Goal: Information Seeking & Learning: Learn about a topic

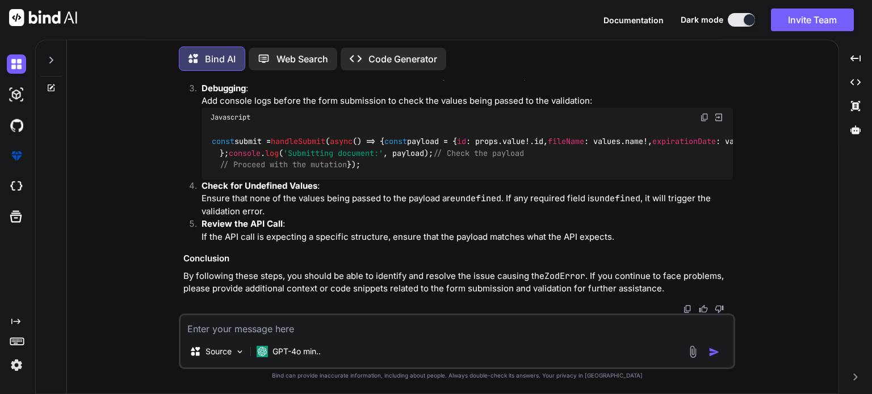
scroll to position [10975, 0]
click at [18, 61] on img at bounding box center [16, 63] width 19 height 19
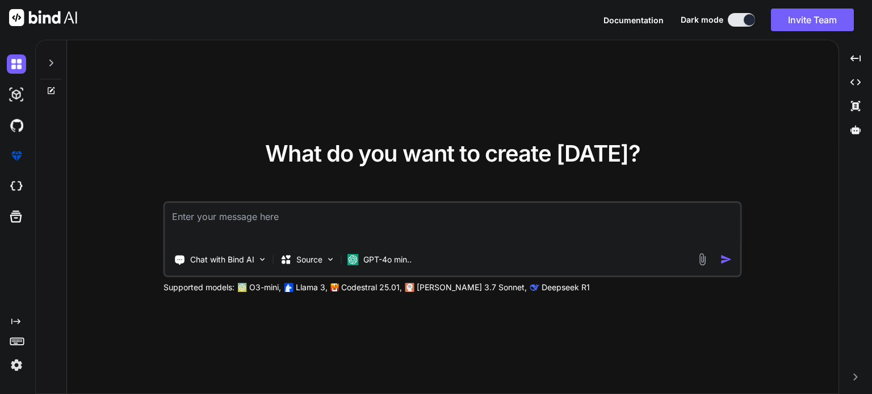
type textarea "x"
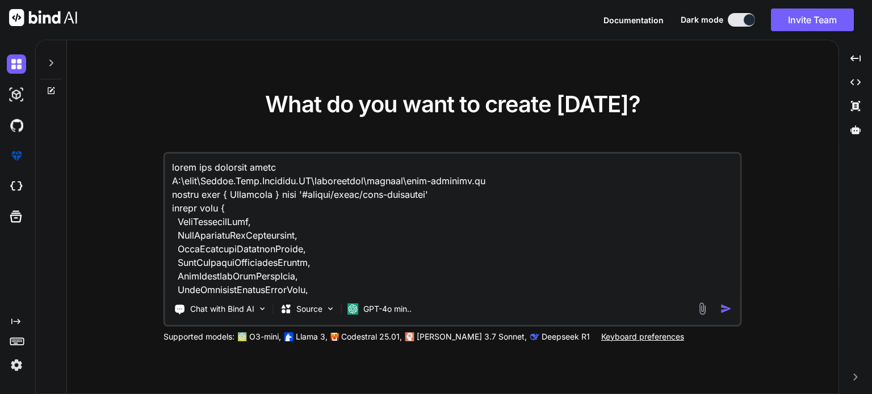
scroll to position [24439, 0]
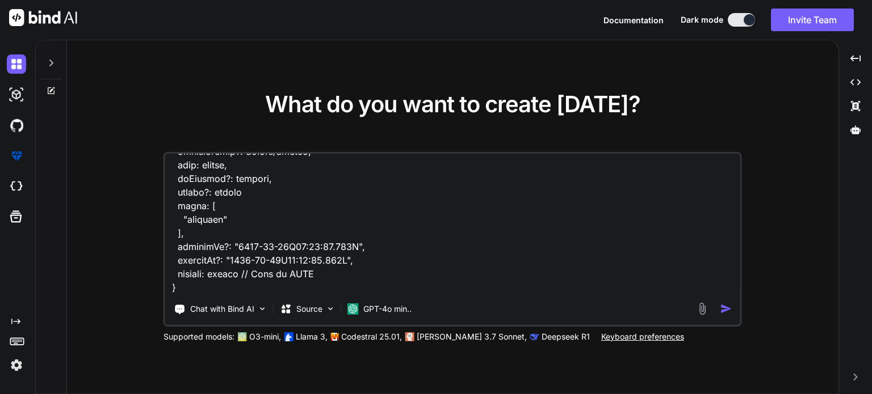
type textarea "given the folowing files C:\nova\Osiris.Nova.Internal.UI\composables\queries\no…"
click at [728, 305] on img "button" at bounding box center [726, 309] width 12 height 12
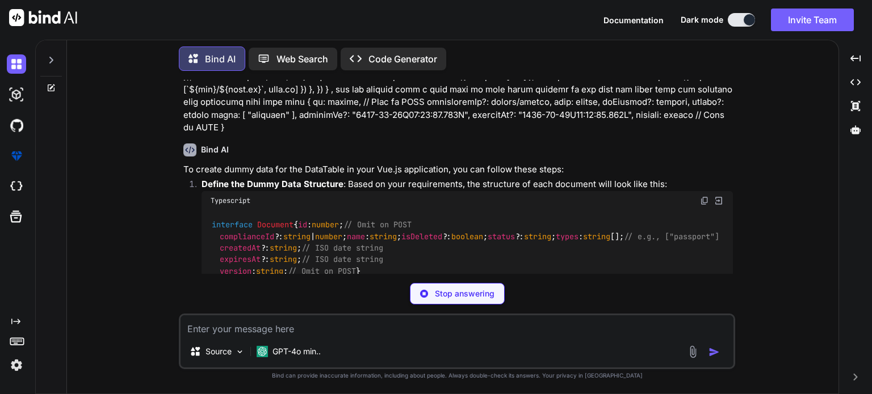
scroll to position [7648, 0]
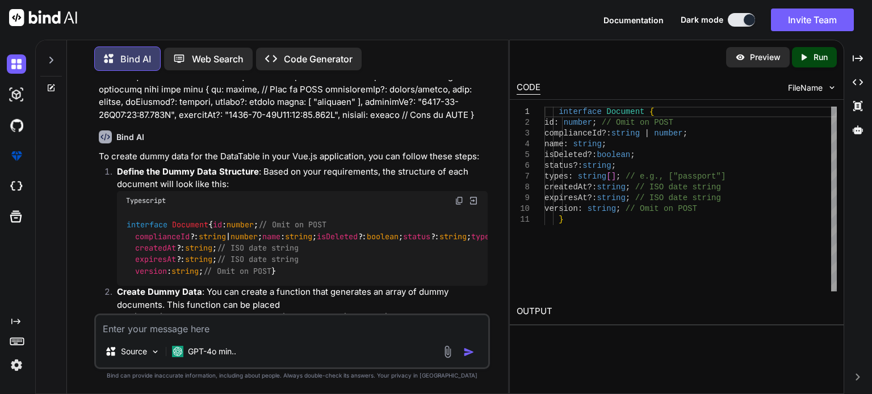
type textarea "x"
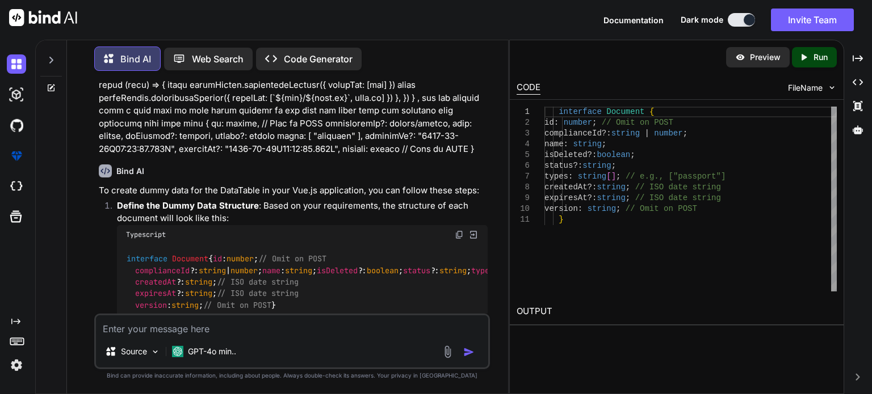
scroll to position [7651, 0]
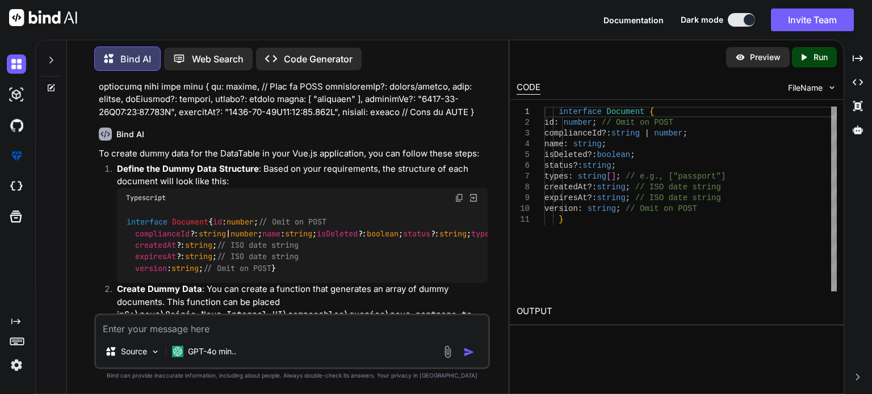
drag, startPoint x: 126, startPoint y: 171, endPoint x: 154, endPoint y: 285, distance: 118.0
click at [154, 284] on div "interface Document { id : number ; // Omit on POST complianceId ?: string | num…" at bounding box center [302, 246] width 371 height 76
copy code "interface Document { id : number ; // Omit on POST complianceId ?: string | num…"
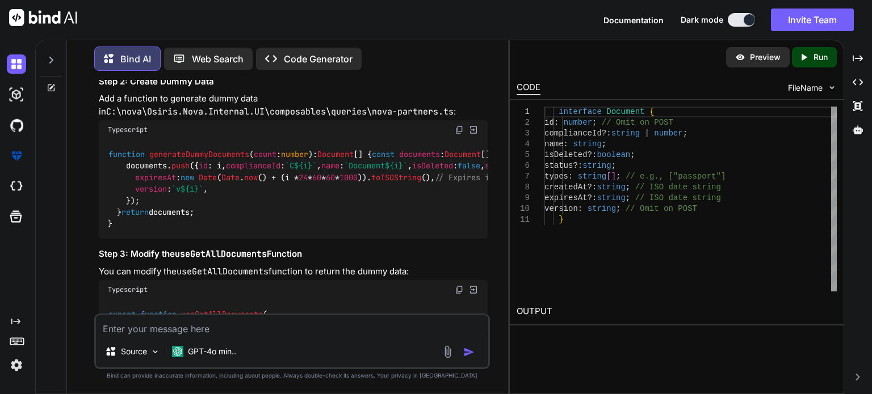
scroll to position [8048, 0]
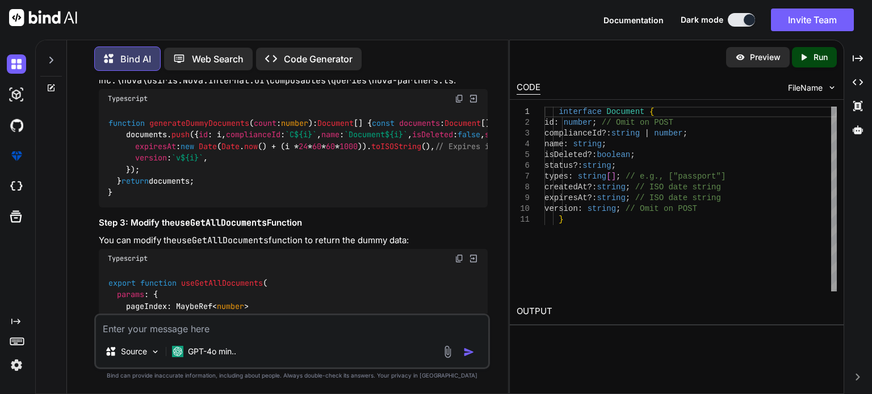
click at [211, 128] on span "generateDummyDocuments" at bounding box center [199, 123] width 100 height 10
click at [210, 128] on span "generateDummyDocuments" at bounding box center [199, 123] width 100 height 10
copy span "generateDummyDocuments"
drag, startPoint x: 108, startPoint y: 140, endPoint x: 119, endPoint y: 232, distance: 92.5
click at [119, 199] on code "function generateDummyDocuments ( count : number ): Document [] { const documen…" at bounding box center [659, 157] width 1103 height 81
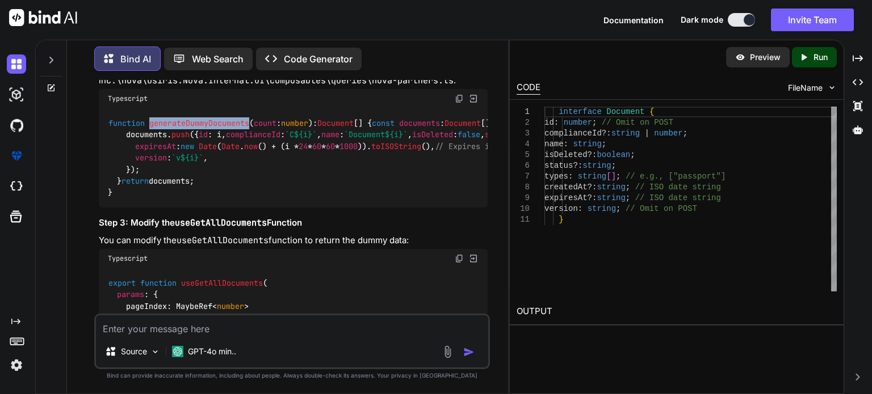
click at [242, 128] on span "generateDummyDocuments" at bounding box center [199, 123] width 100 height 10
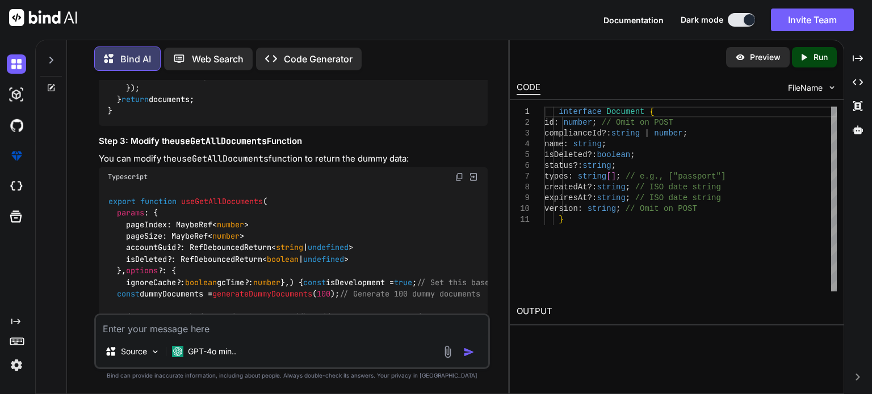
scroll to position [8122, 0]
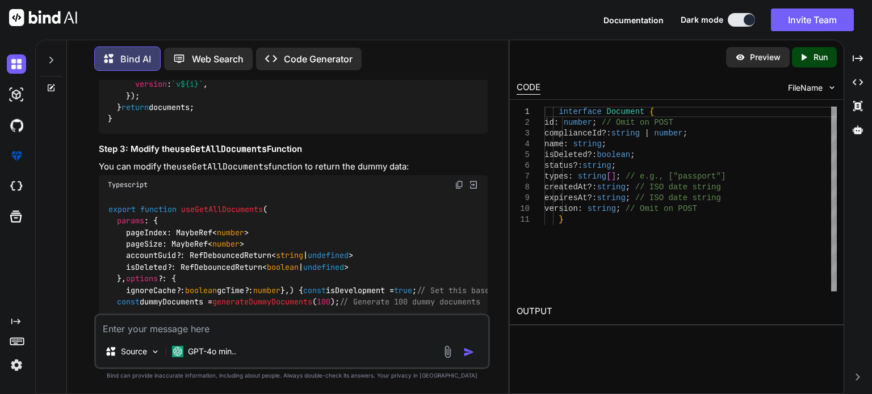
drag, startPoint x: 108, startPoint y: 141, endPoint x: 189, endPoint y: 257, distance: 141.1
click at [189, 134] on div "function generateDummyDocuments ( count : number ): Document [] { const documen…" at bounding box center [293, 84] width 389 height 99
copy code "function generateDummyDocuments ( count : number ): Document [] { const documen…"
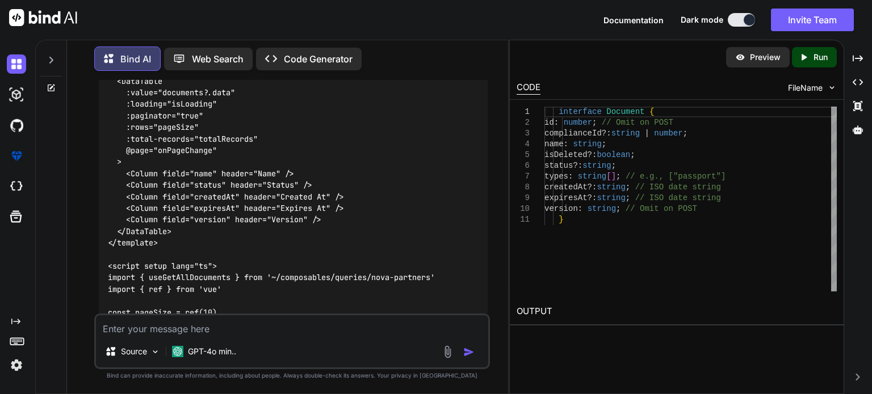
scroll to position [8512, 0]
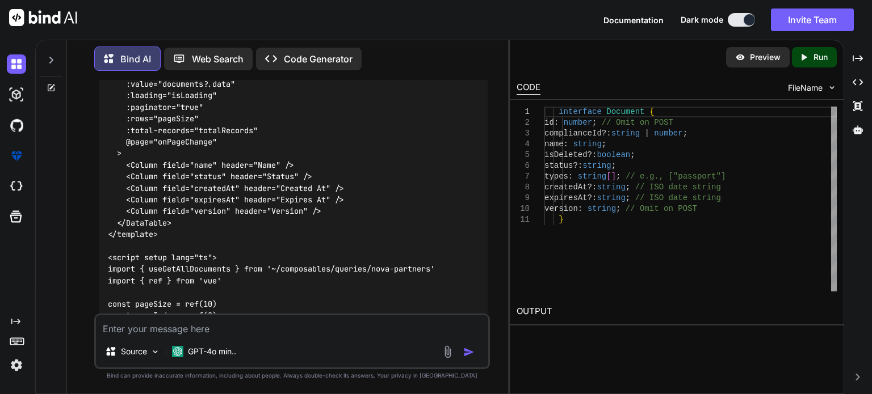
drag, startPoint x: 107, startPoint y: 183, endPoint x: 124, endPoint y: 229, distance: 48.8
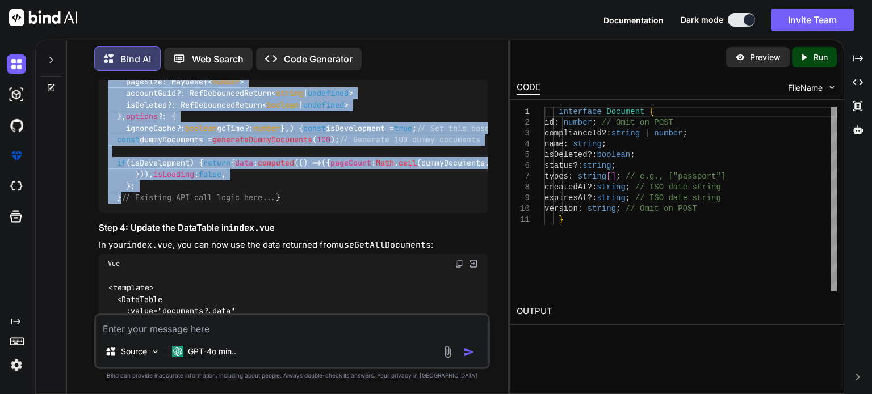
scroll to position [8285, 0]
click at [217, 52] on span "useGetAllDocuments" at bounding box center [222, 47] width 82 height 10
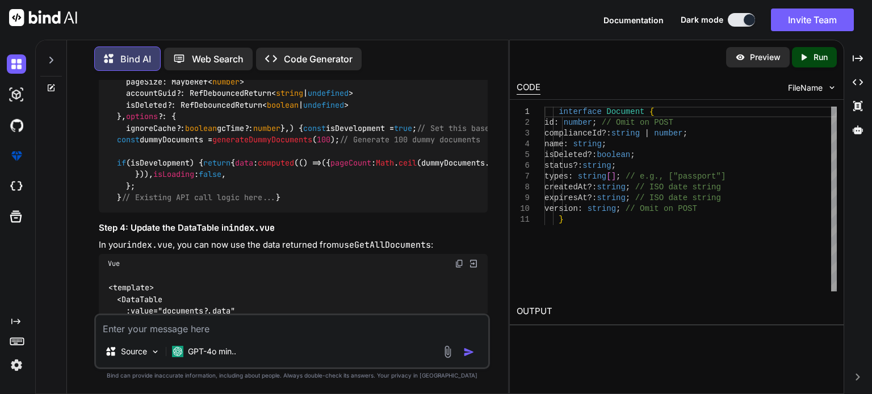
click at [217, 52] on span "useGetAllDocuments" at bounding box center [222, 47] width 82 height 10
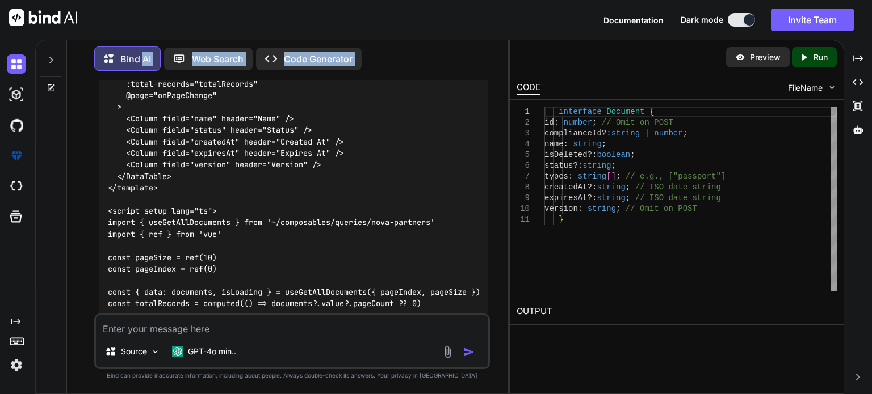
scroll to position [8546, 0]
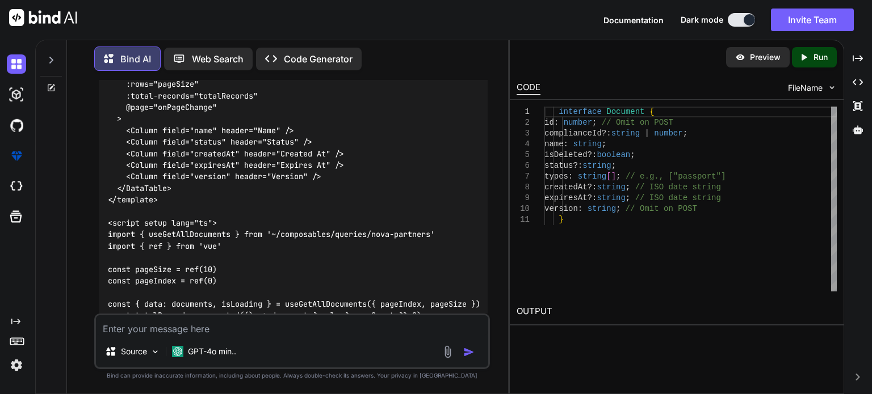
drag, startPoint x: 109, startPoint y: 195, endPoint x: 154, endPoint y: 192, distance: 45.5
copy code "export function useGetAllDocuments ( params : { pageIndex: MaybeRef< number > p…"
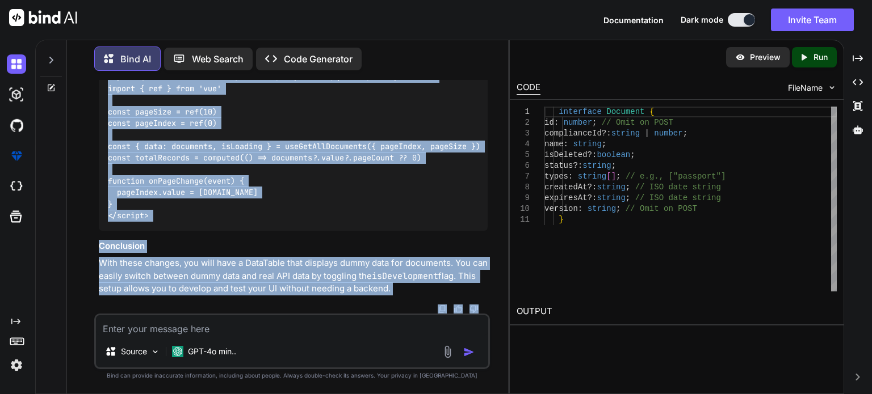
scroll to position [9013, 0]
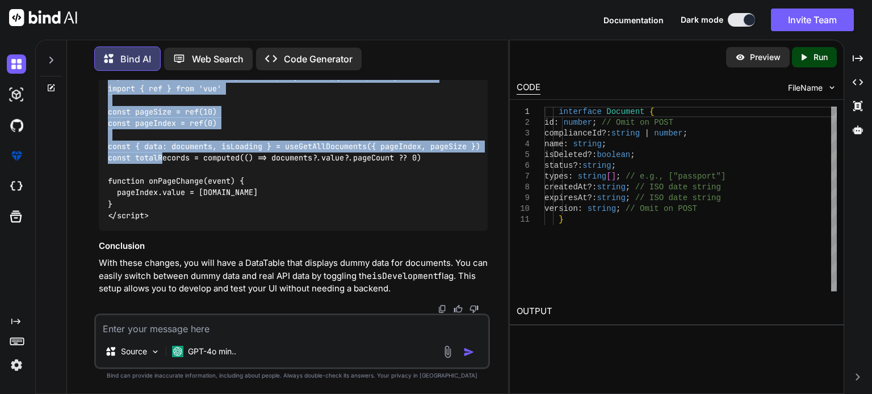
drag, startPoint x: 107, startPoint y: 156, endPoint x: 166, endPoint y: 149, distance: 59.9
click at [165, 149] on div "<template> <DataTable :value="documents?.data" :loading="isLoading" :paginator=…" at bounding box center [293, 42] width 389 height 377
click at [151, 221] on code "<template> <DataTable :value="documents?.data" :loading="isLoading" :paginator=…" at bounding box center [294, 42] width 372 height 359
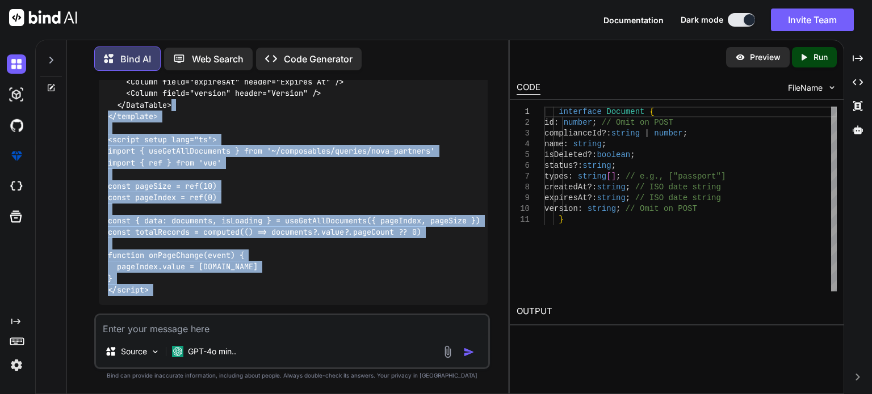
scroll to position [8657, 0]
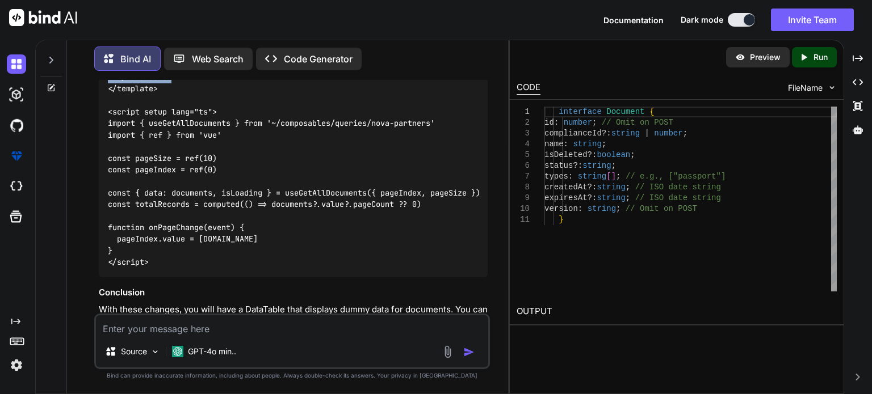
drag, startPoint x: 175, startPoint y: 250, endPoint x: 120, endPoint y: 242, distance: 55.6
click at [120, 242] on div "<template> <DataTable :value="documents?.data" :loading="isLoading" :paginator=…" at bounding box center [293, 89] width 389 height 377
copy code ":value="documents?.data" :loading="isLoading" :paginator="true" :rows="pageSize…"
drag, startPoint x: 169, startPoint y: 231, endPoint x: 120, endPoint y: 229, distance: 48.3
click at [114, 231] on div "<template> <DataTable :value="documents?.data" :loading="isLoading" :paginator=…" at bounding box center [293, 89] width 389 height 377
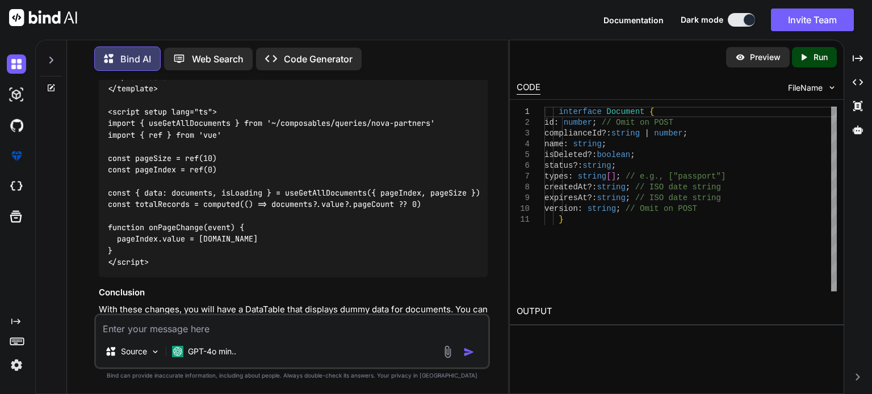
copy code "<DataTable"
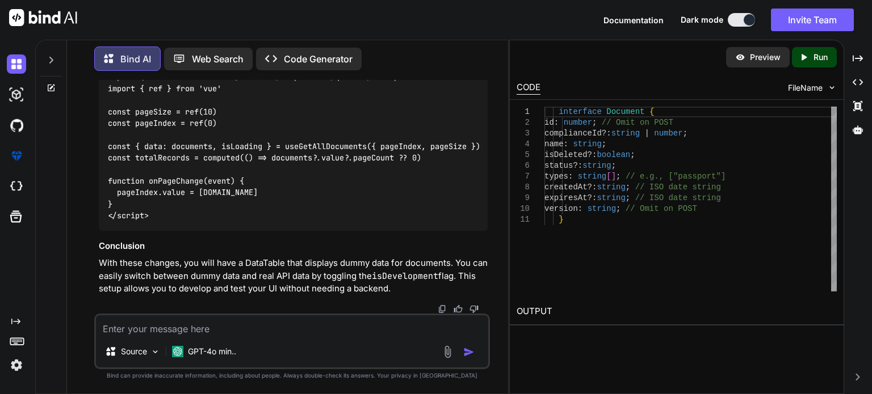
scroll to position [8941, 0]
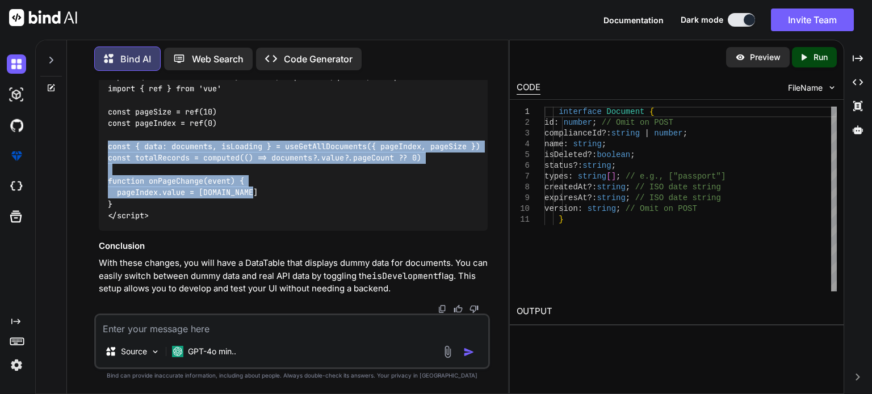
drag, startPoint x: 116, startPoint y: 270, endPoint x: 103, endPoint y: 208, distance: 63.2
click at [103, 208] on div "<template> <DataTable :value="documents?.data" :loading="isLoading" :paginator=…" at bounding box center [293, 42] width 389 height 377
copy code "const { data: documents, isLoading } = useGetAllDocuments({ pageIndex, pageSize…"
